Goal: Task Accomplishment & Management: Use online tool/utility

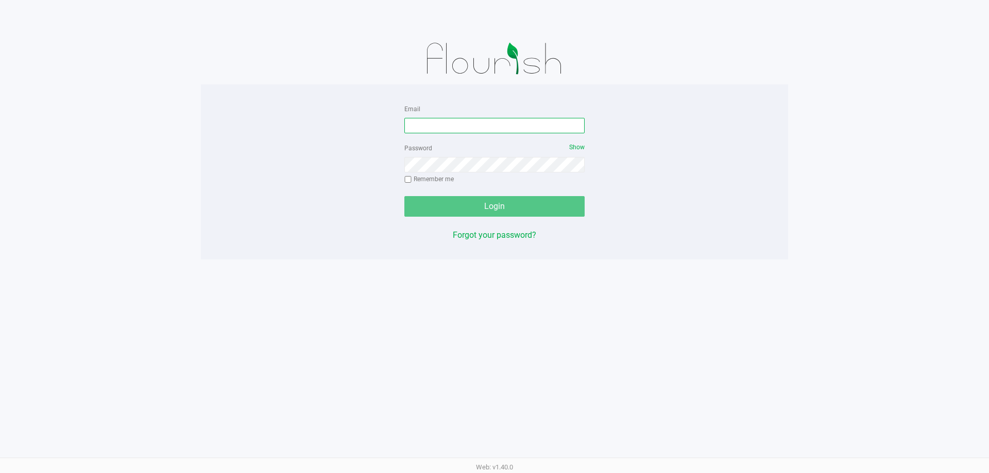
click at [436, 123] on input "Email" at bounding box center [494, 125] width 180 height 15
type input "B"
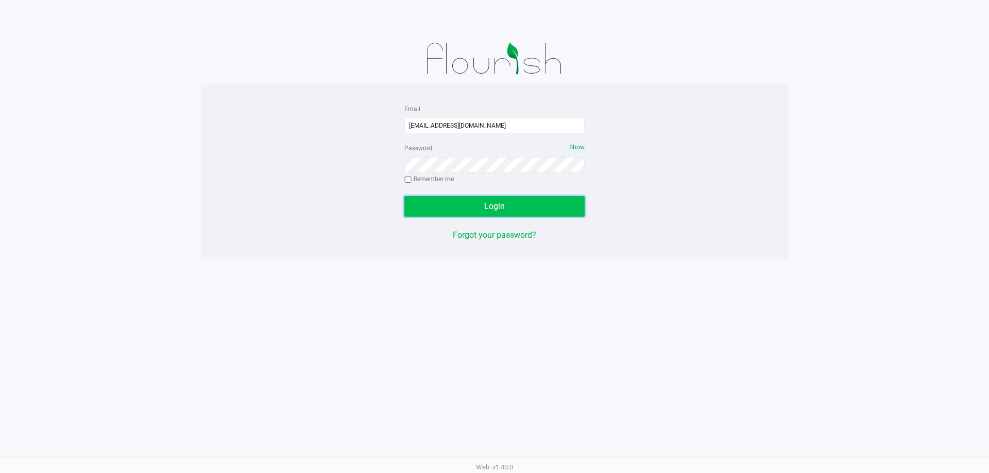
click at [532, 203] on button "Login" at bounding box center [494, 206] width 180 height 21
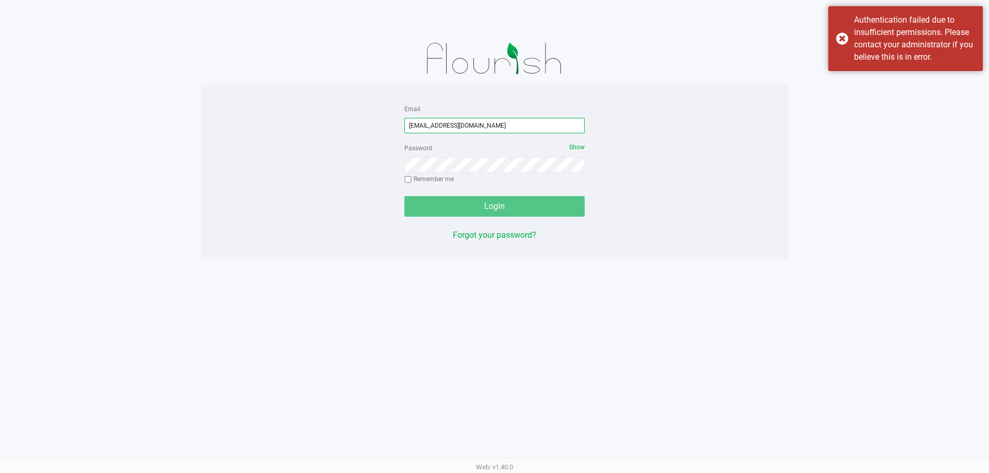
click at [514, 126] on input "[EMAIL_ADDRESS][DOMAIN_NAME]" at bounding box center [494, 125] width 180 height 15
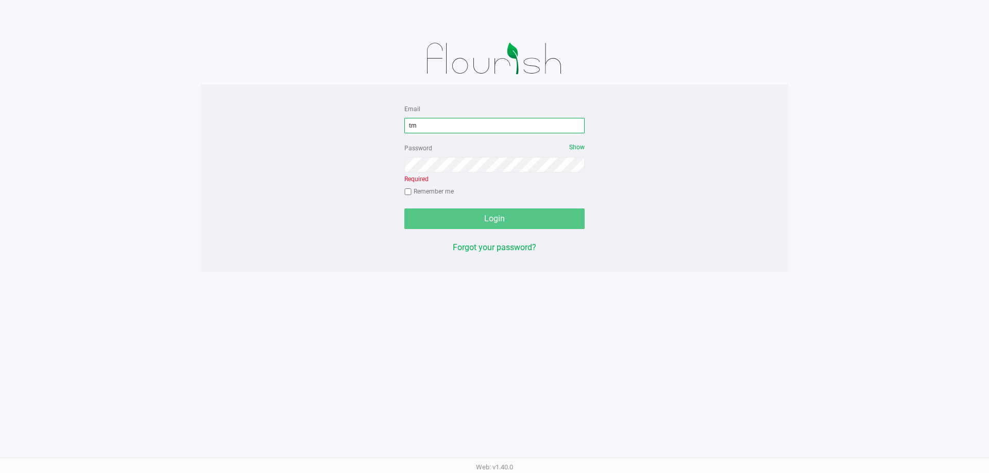
type input "t"
type input "[EMAIL_ADDRESS][DOMAIN_NAME]"
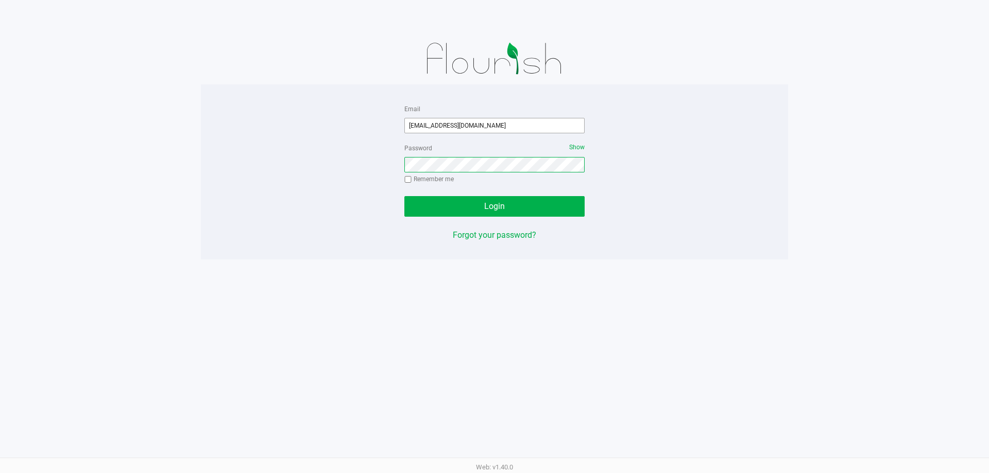
click at [404, 196] on button "Login" at bounding box center [494, 206] width 180 height 21
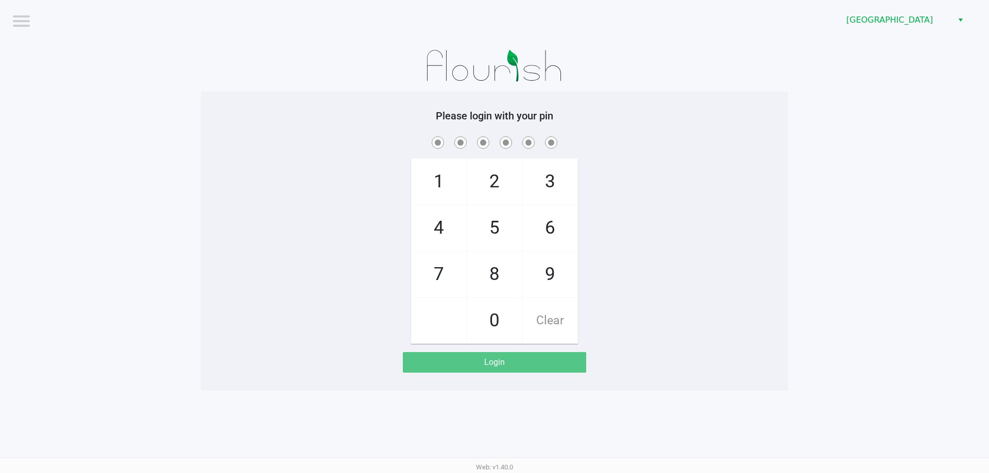
click at [414, 178] on span "1" at bounding box center [439, 181] width 55 height 45
checkbox input "true"
click at [491, 172] on span "2" at bounding box center [494, 181] width 55 height 45
checkbox input "true"
click at [491, 274] on span "8" at bounding box center [494, 274] width 55 height 45
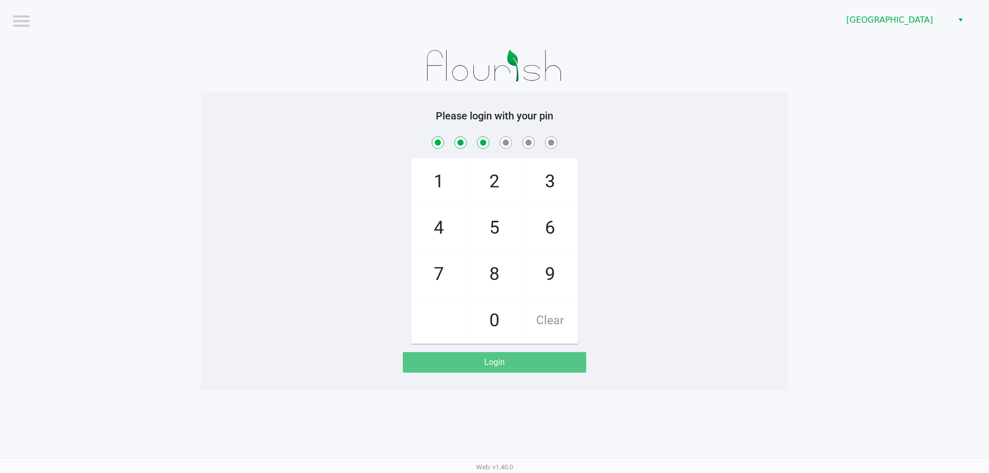
checkbox input "true"
click at [456, 274] on span "7" at bounding box center [439, 274] width 55 height 45
checkbox input "true"
click at [505, 230] on span "5" at bounding box center [494, 228] width 55 height 45
checkbox input "true"
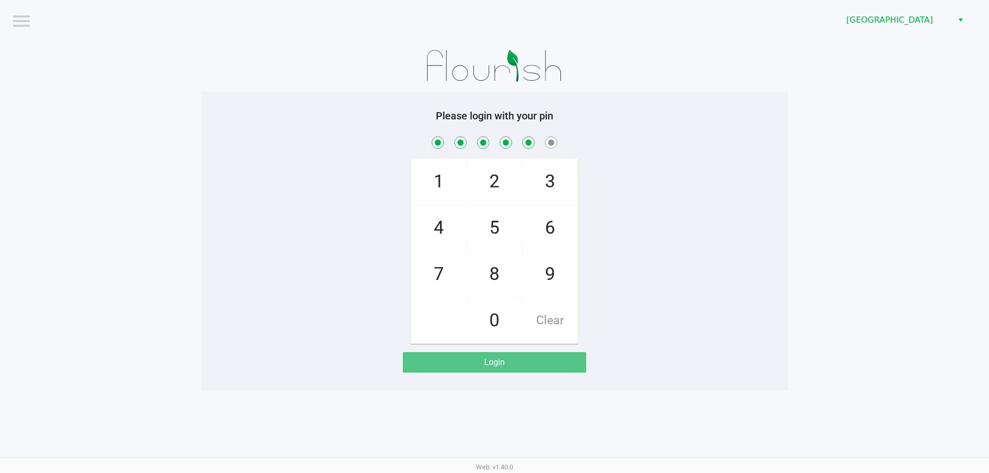
click at [547, 268] on span "9" at bounding box center [550, 274] width 55 height 45
checkbox input "true"
